Goal: Task Accomplishment & Management: Manage account settings

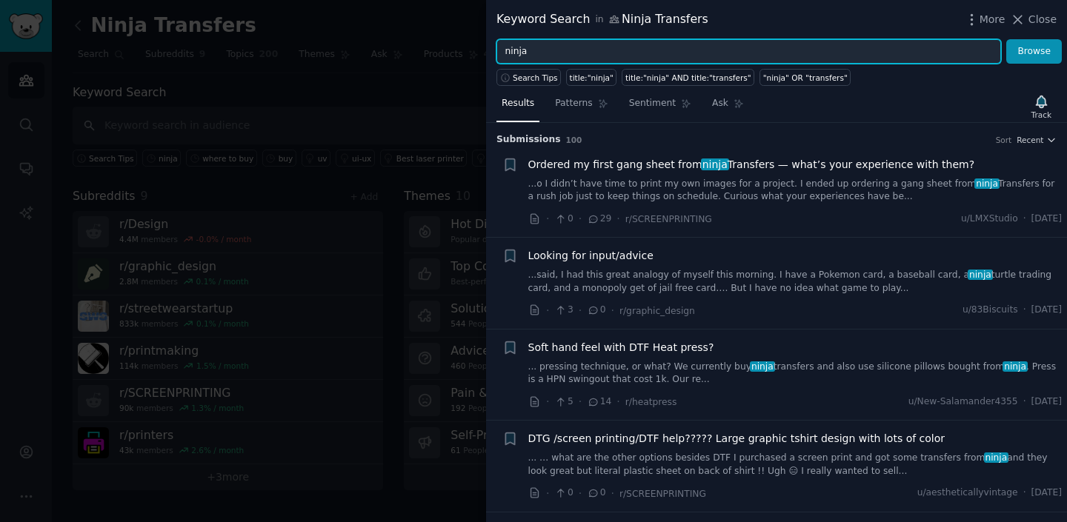
click at [560, 53] on input "ninja" at bounding box center [749, 51] width 505 height 25
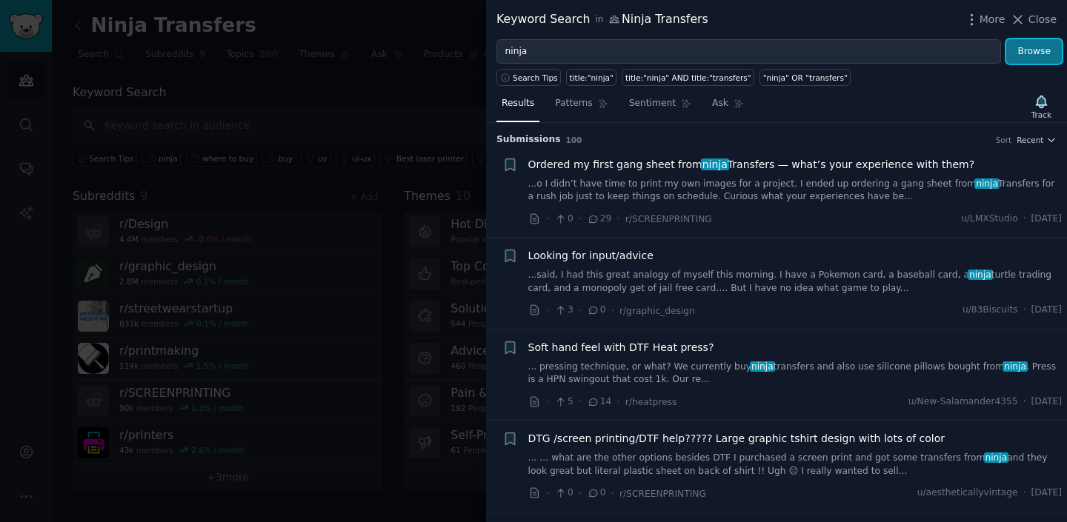
click at [1026, 59] on button "Browse" at bounding box center [1034, 51] width 56 height 25
click at [372, 84] on div at bounding box center [533, 261] width 1067 height 522
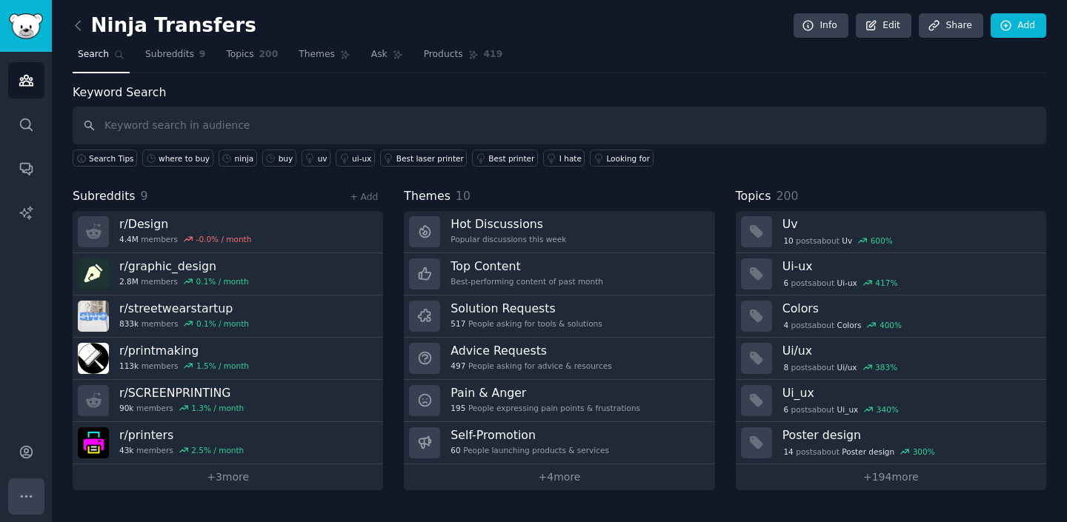
click at [23, 492] on icon "Sidebar" at bounding box center [27, 497] width 16 height 16
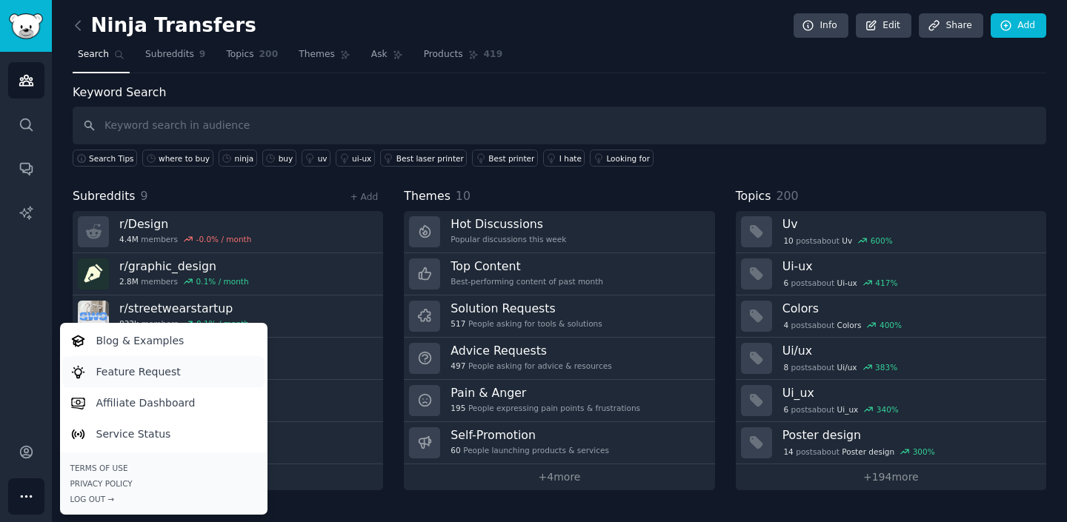
click at [168, 369] on p "Feature Request" at bounding box center [138, 373] width 84 height 16
click at [32, 173] on icon "Sidebar" at bounding box center [27, 169] width 16 height 16
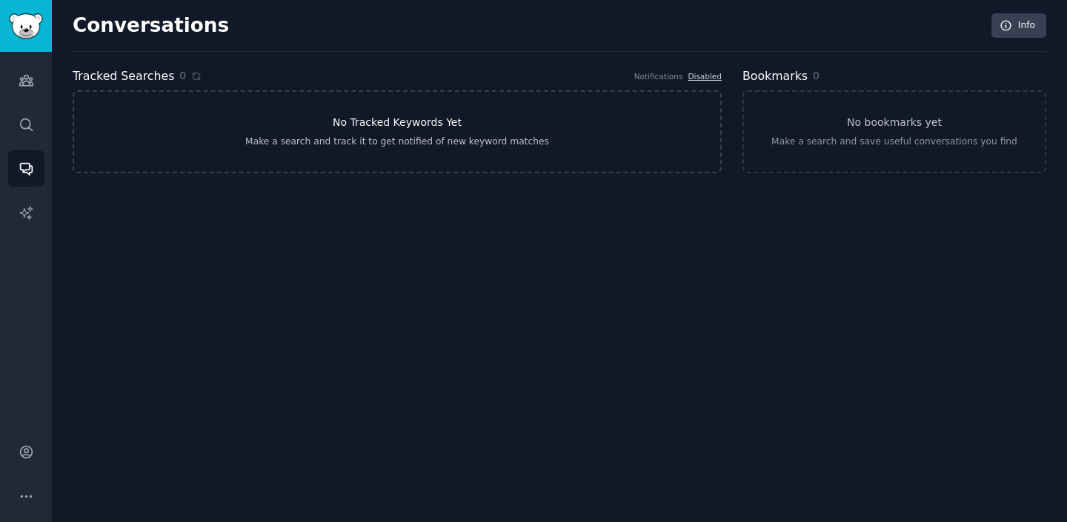
click at [337, 161] on link "No Tracked Keywords Yet Make a search and track it to get notified of new keywo…" at bounding box center [397, 131] width 649 height 83
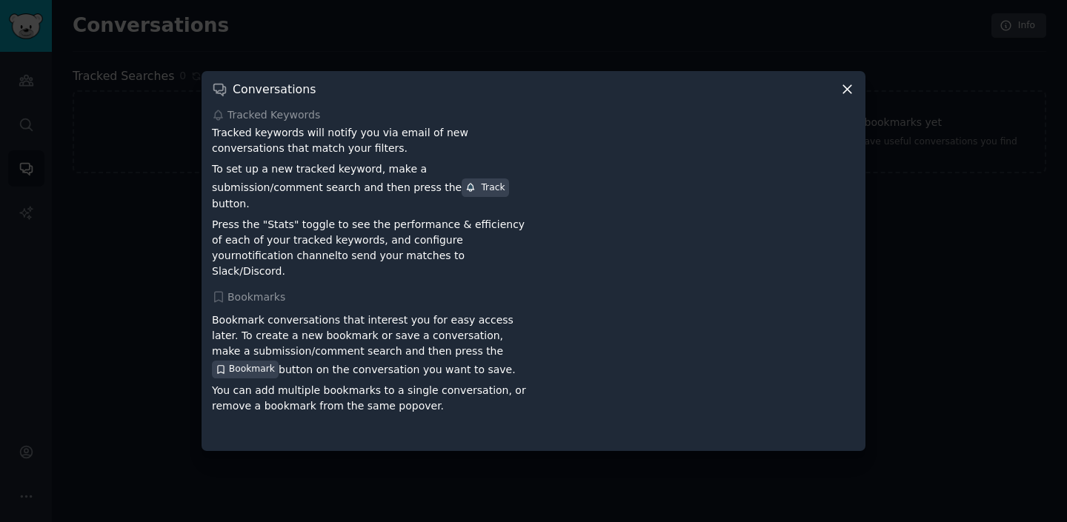
click at [850, 94] on icon at bounding box center [848, 90] width 16 height 16
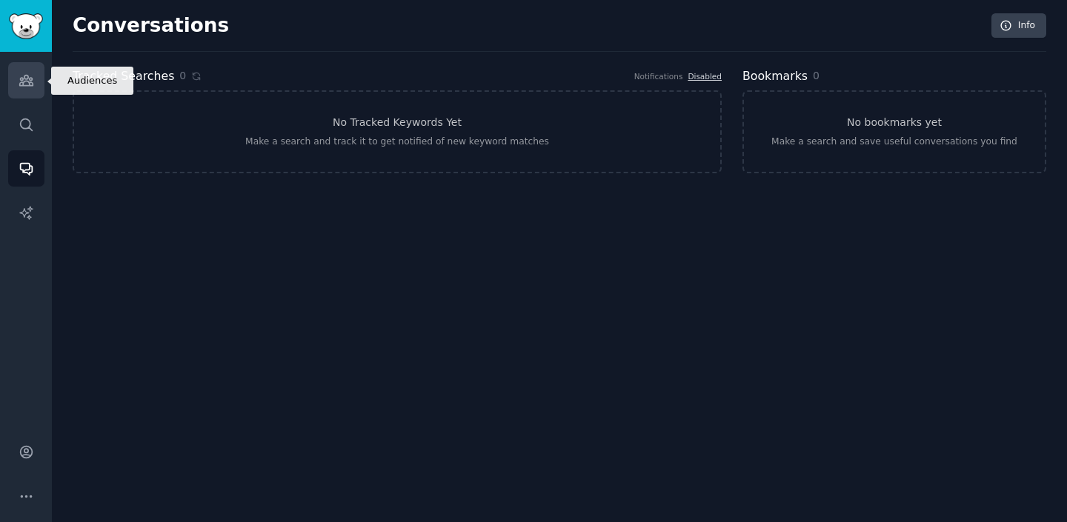
click at [32, 87] on icon "Sidebar" at bounding box center [27, 81] width 16 height 16
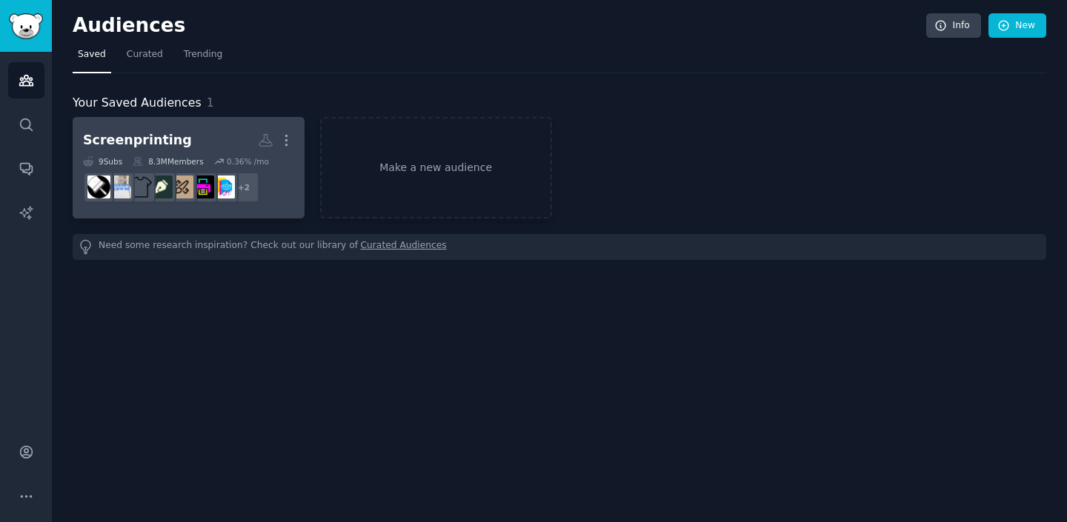
click at [172, 132] on div "Screenprinting" at bounding box center [137, 140] width 109 height 19
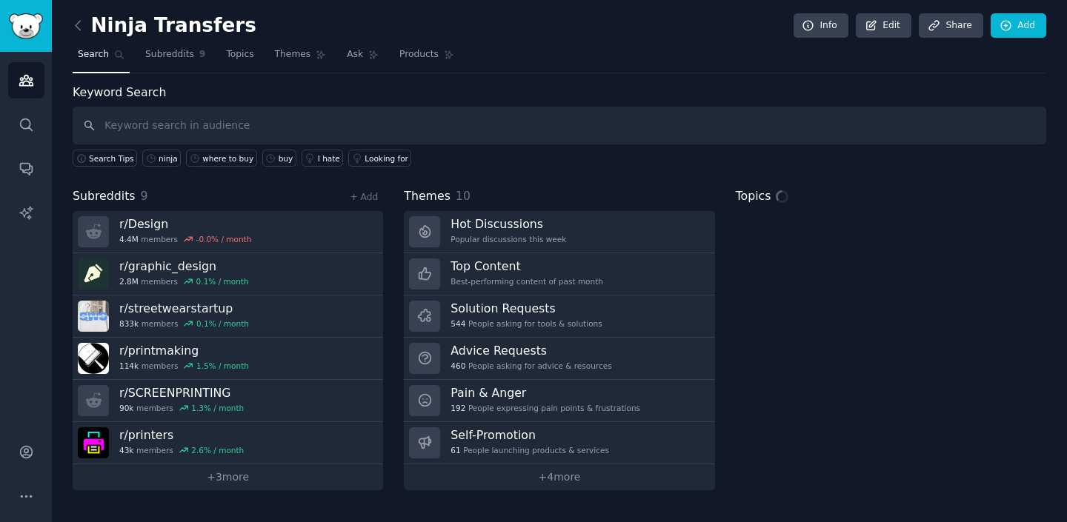
click at [683, 128] on input "text" at bounding box center [560, 126] width 974 height 38
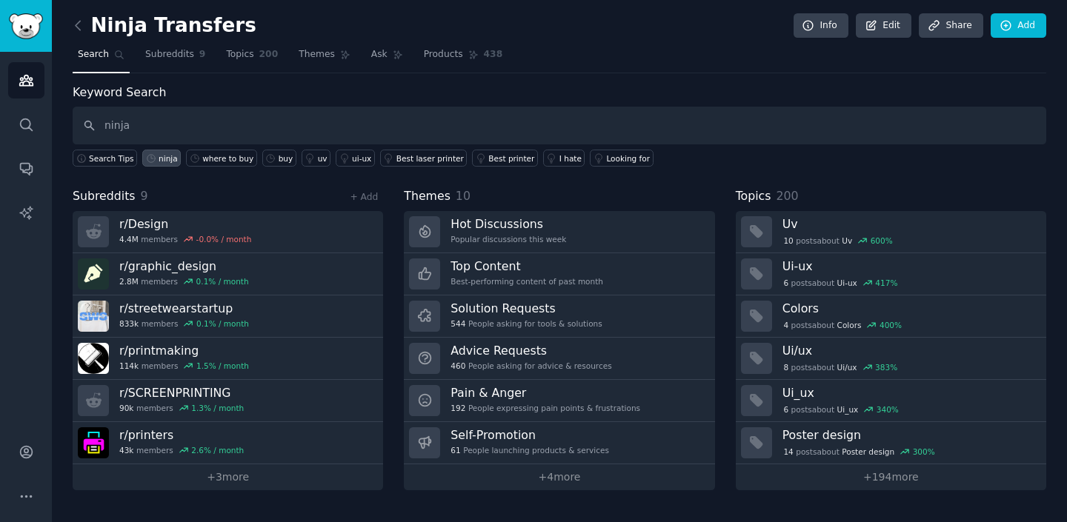
type input "ninja"
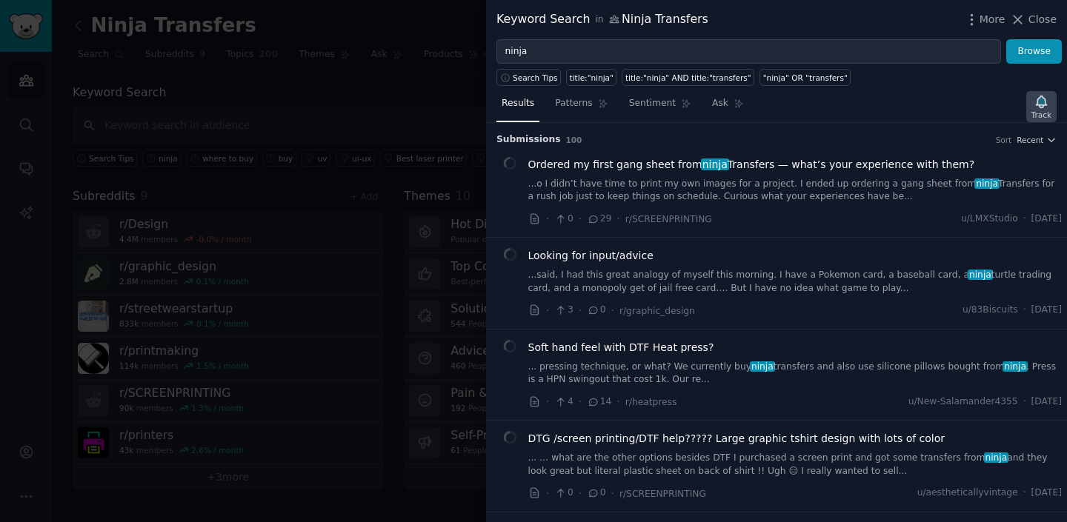
click at [1038, 102] on icon "button" at bounding box center [1041, 102] width 10 height 12
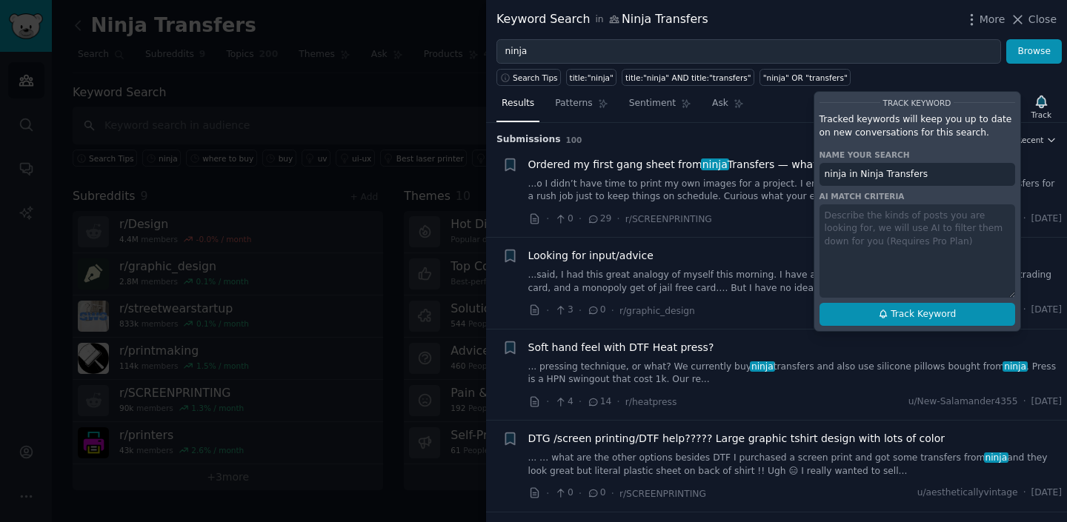
click at [920, 316] on span "Track Keyword" at bounding box center [923, 314] width 65 height 13
type input "ninja in Ninja Transfers"
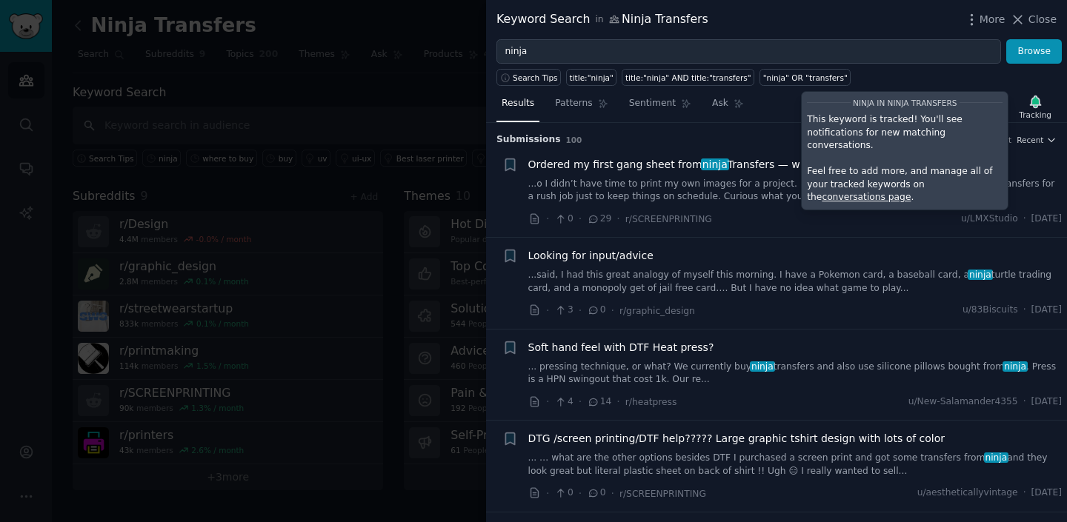
click at [237, 89] on div at bounding box center [533, 261] width 1067 height 522
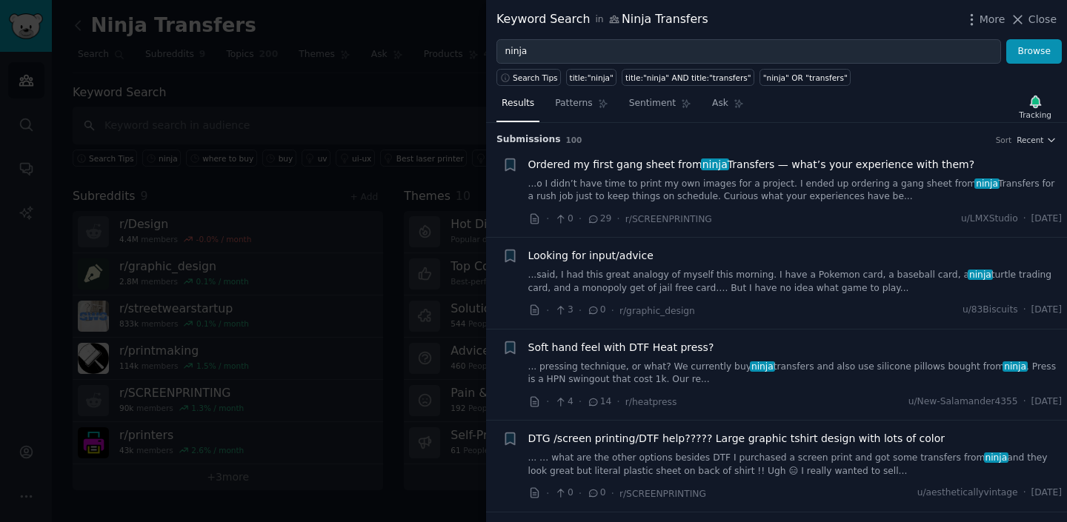
click at [27, 170] on div at bounding box center [533, 261] width 1067 height 522
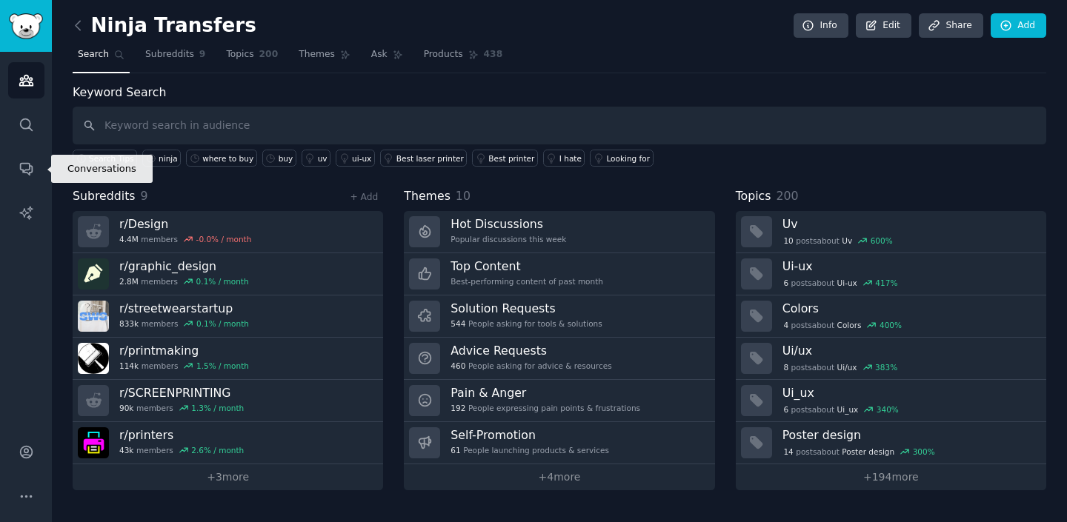
click at [27, 170] on icon "Sidebar" at bounding box center [26, 170] width 12 height 12
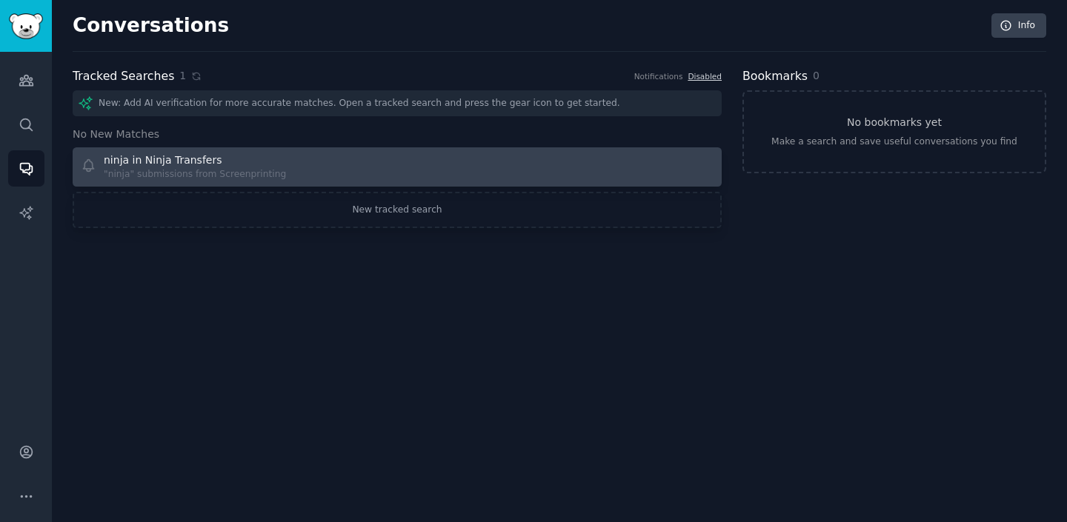
click at [336, 155] on div "ninja in Ninja Transfers "ninja" submissions from Screenprinting" at bounding box center [234, 167] width 307 height 29
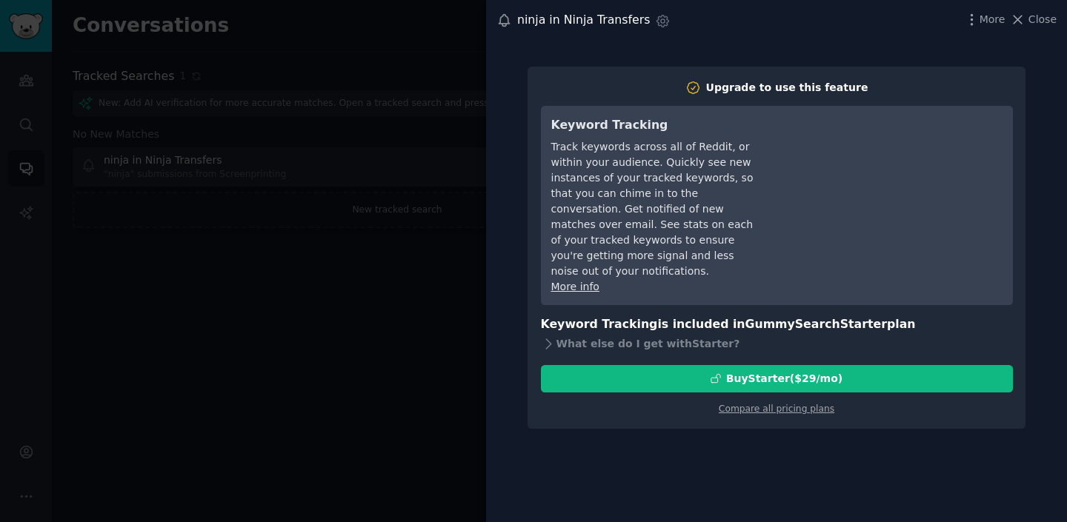
click at [385, 371] on div at bounding box center [533, 261] width 1067 height 522
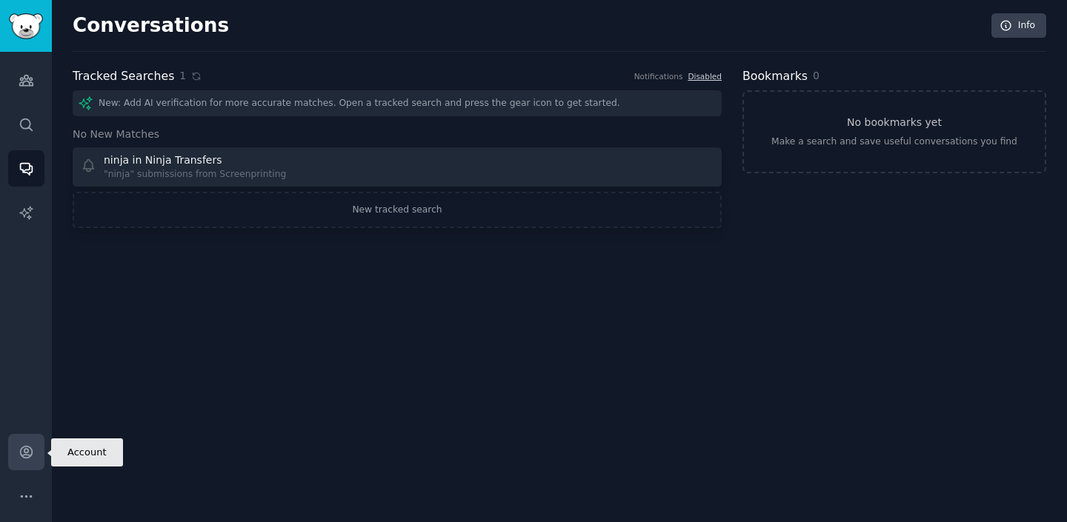
click at [25, 454] on icon "Sidebar" at bounding box center [26, 453] width 12 height 12
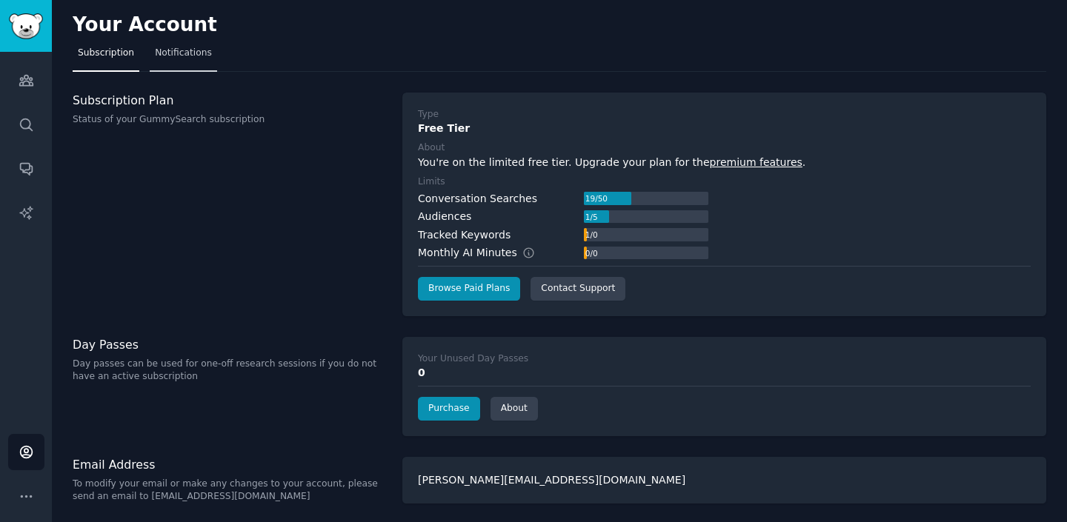
click at [192, 50] on span "Notifications" at bounding box center [183, 53] width 57 height 13
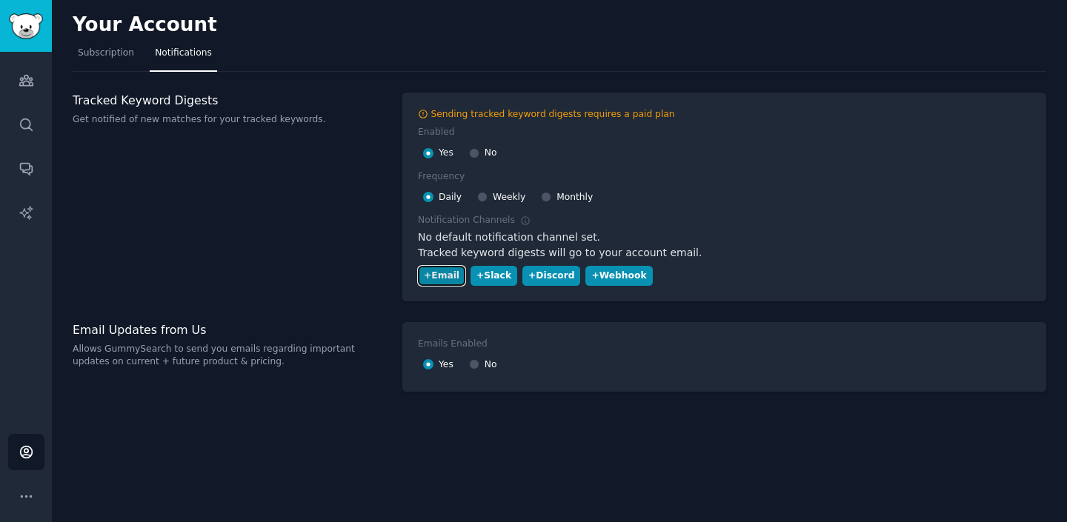
click at [444, 275] on div "+ Email" at bounding box center [442, 276] width 36 height 13
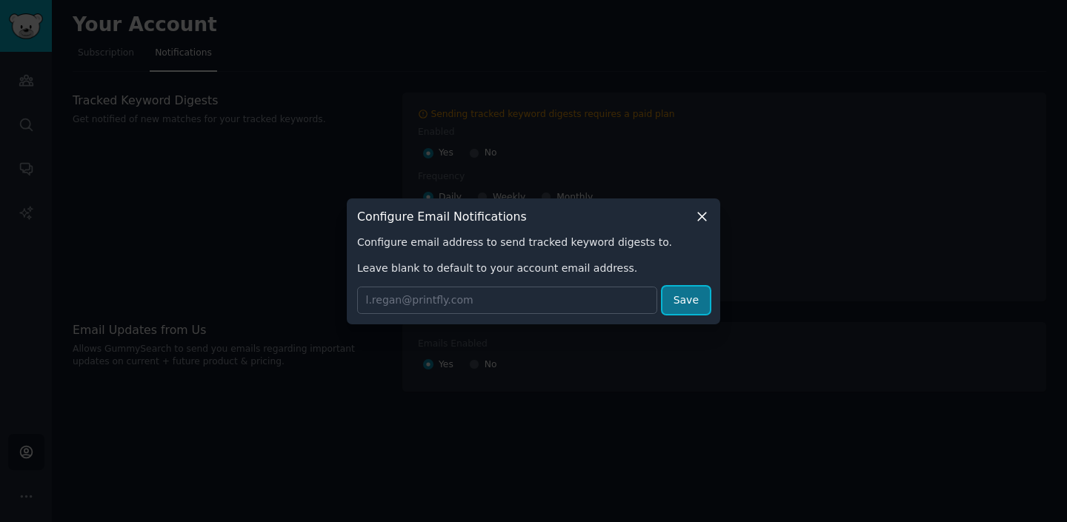
click at [699, 291] on button "Save" at bounding box center [686, 300] width 47 height 27
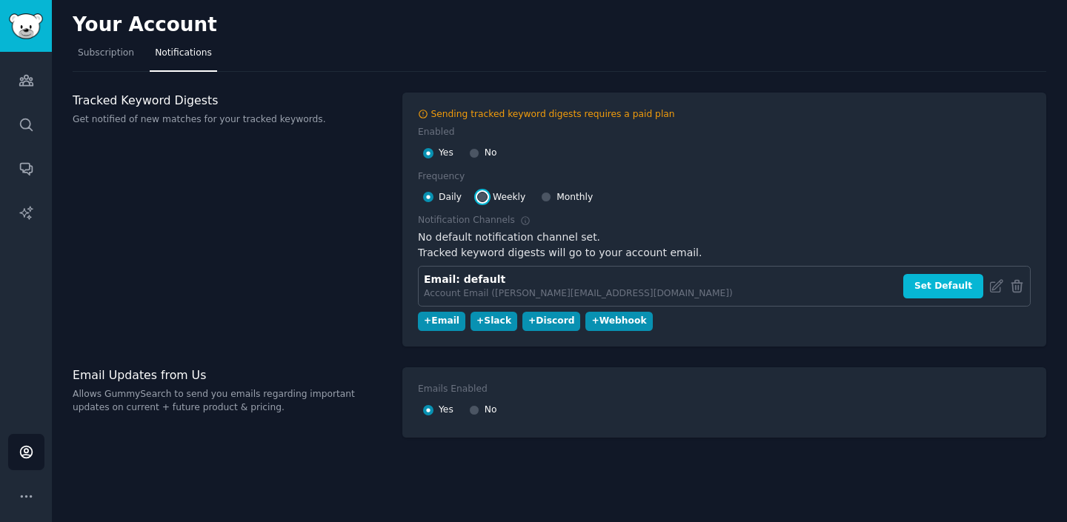
click at [482, 197] on input "Weekly" at bounding box center [482, 197] width 10 height 10
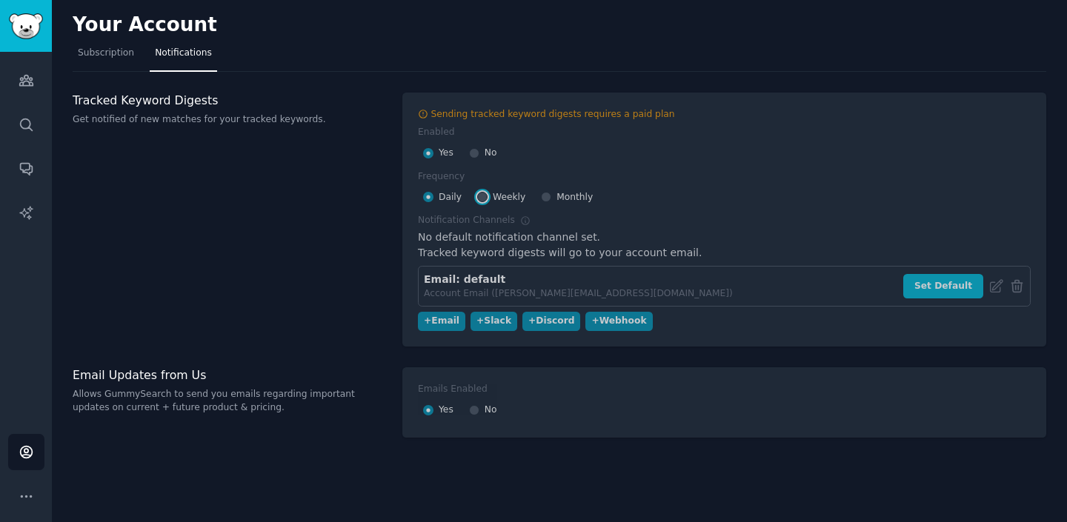
radio input "false"
radio input "true"
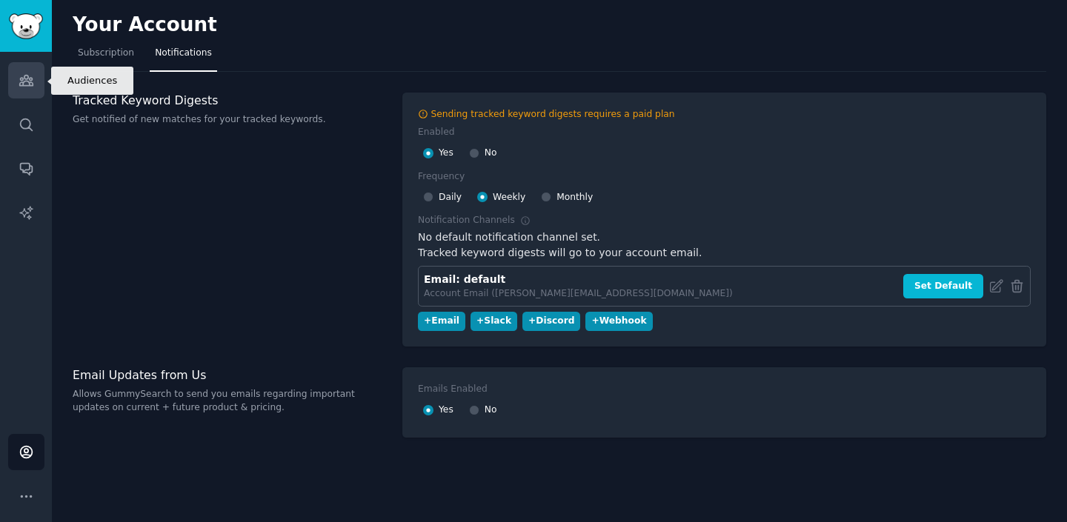
click at [31, 90] on link "Audiences" at bounding box center [26, 80] width 36 height 36
